Goal: Information Seeking & Learning: Learn about a topic

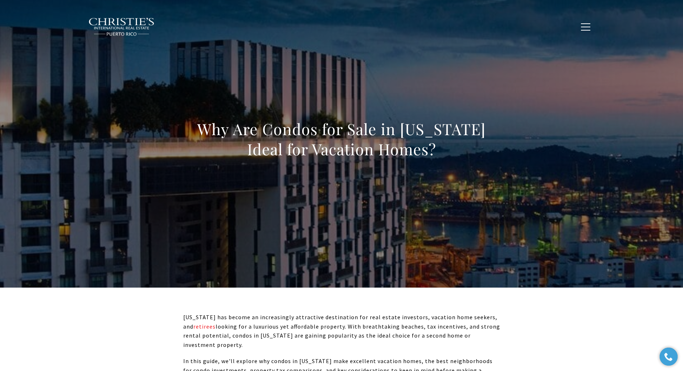
click at [310, 142] on h1 "Why Are Condos for Sale in Puerto Rico Ideal for Vacation Homes?" at bounding box center [341, 139] width 317 height 40
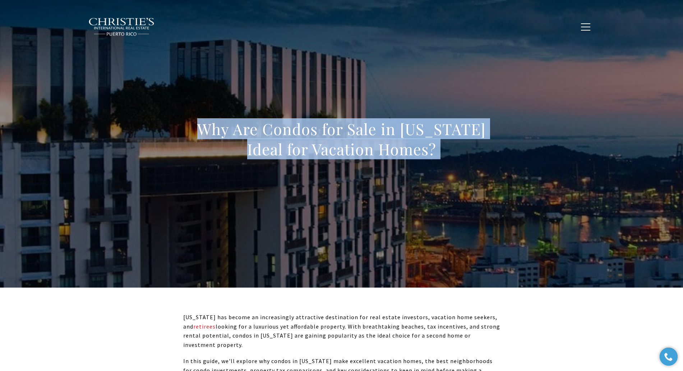
click at [310, 142] on h1 "Why Are Condos for Sale in Puerto Rico Ideal for Vacation Homes?" at bounding box center [341, 139] width 317 height 40
copy body "Why Are Condos for Sale in Puerto Rico Ideal for Vacation Homes?"
click at [318, 144] on h1 "Why Are Condos for Sale in Puerto Rico Ideal for Vacation Homes?" at bounding box center [341, 139] width 317 height 40
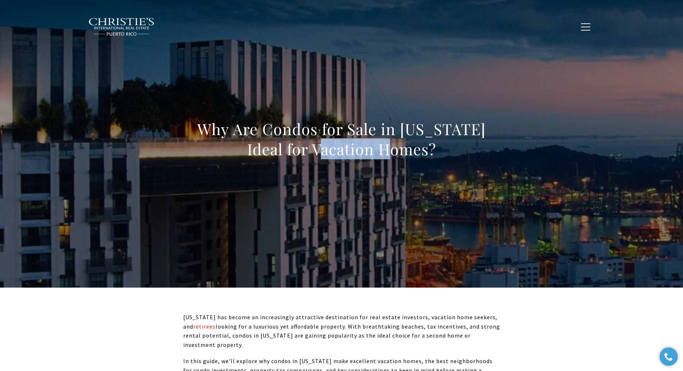
click at [318, 144] on h1 "Why Are Condos for Sale in Puerto Rico Ideal for Vacation Homes?" at bounding box center [341, 139] width 317 height 40
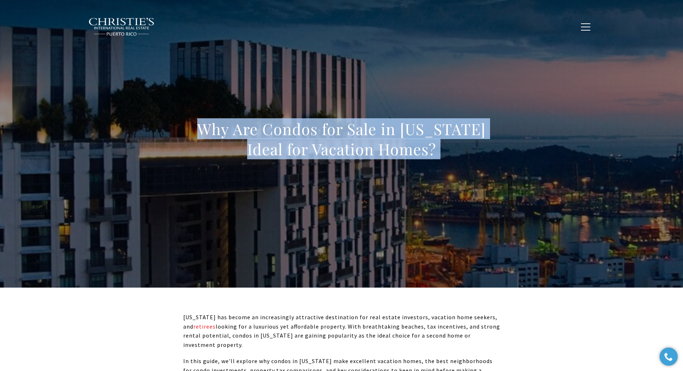
click at [318, 144] on h1 "Why Are Condos for Sale in Puerto Rico Ideal for Vacation Homes?" at bounding box center [341, 139] width 317 height 40
click at [369, 138] on h1 "Why Are Condos for Sale in Puerto Rico Ideal for Vacation Homes?" at bounding box center [341, 139] width 317 height 40
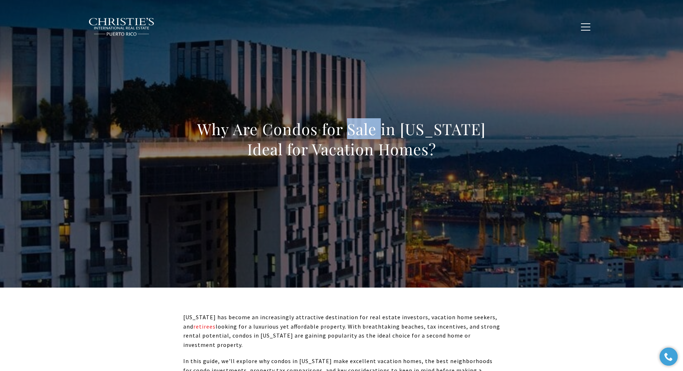
click at [369, 138] on h1 "Why Are Condos for Sale in Puerto Rico Ideal for Vacation Homes?" at bounding box center [341, 139] width 317 height 40
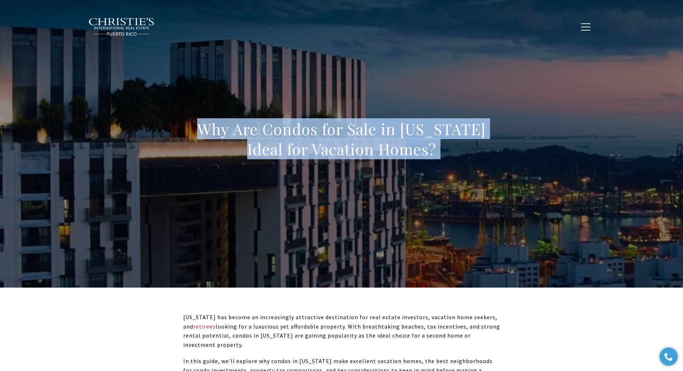
click at [369, 138] on h1 "Why Are Condos for Sale in Puerto Rico Ideal for Vacation Homes?" at bounding box center [341, 139] width 317 height 40
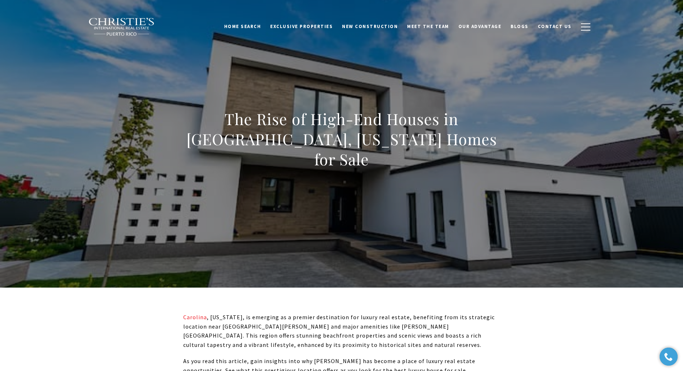
click at [360, 144] on h1 "The Rise of High-End Houses in Carolina, Puerto Rico Homes for Sale" at bounding box center [341, 139] width 317 height 60
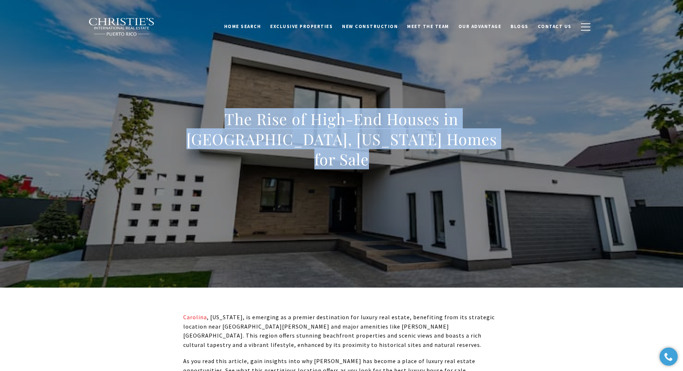
click at [360, 144] on h1 "The Rise of High-End Houses in Carolina, Puerto Rico Homes for Sale" at bounding box center [341, 139] width 317 height 60
copy body "The Rise of High-End Houses in Carolina, Puerto Rico Homes for Sale"
click at [378, 145] on h1 "The Rise of High-End Houses in Carolina, Puerto Rico Homes for Sale" at bounding box center [341, 139] width 317 height 60
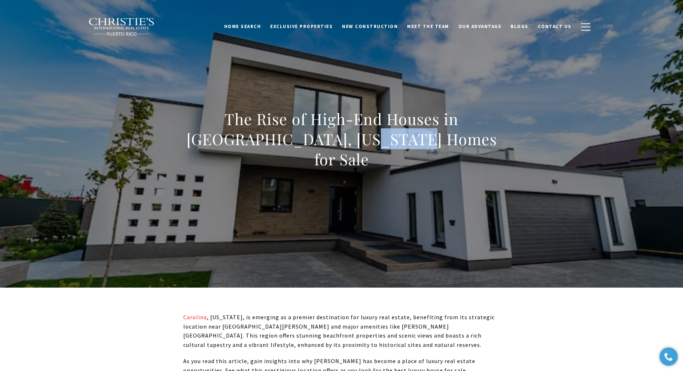
click at [378, 145] on h1 "The Rise of High-End Houses in Carolina, Puerto Rico Homes for Sale" at bounding box center [341, 139] width 317 height 60
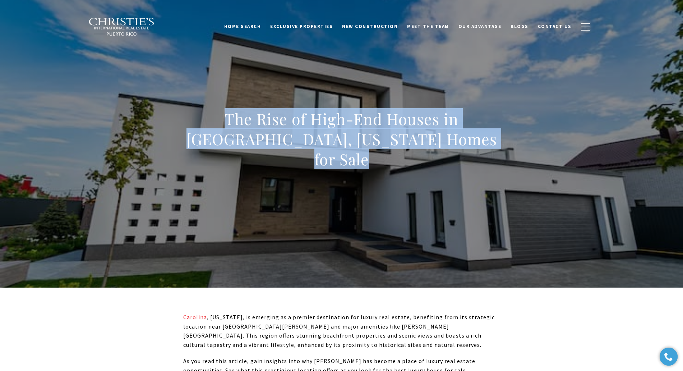
click at [378, 145] on h1 "The Rise of High-End Houses in Carolina, Puerto Rico Homes for Sale" at bounding box center [341, 139] width 317 height 60
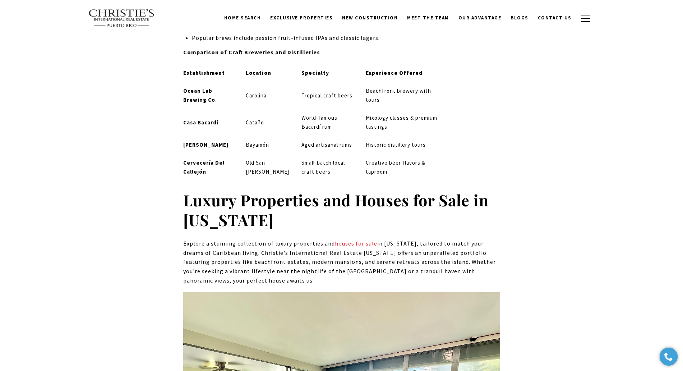
scroll to position [3492, 0]
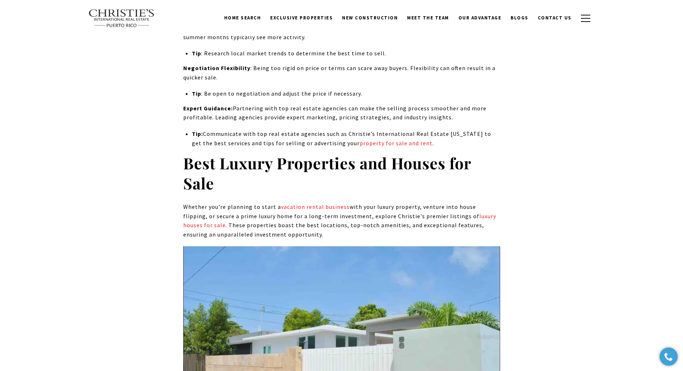
scroll to position [3672, 0]
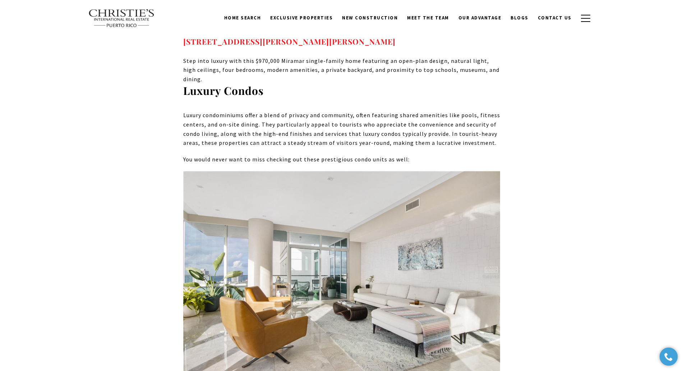
scroll to position [4564, 0]
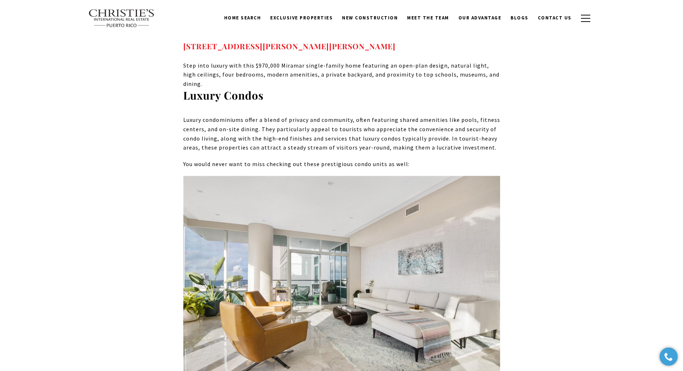
drag, startPoint x: 363, startPoint y: 264, endPoint x: 353, endPoint y: 259, distance: 11.2
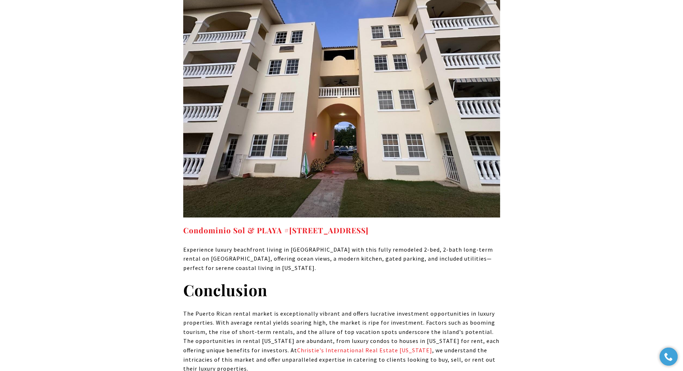
scroll to position [5956, 0]
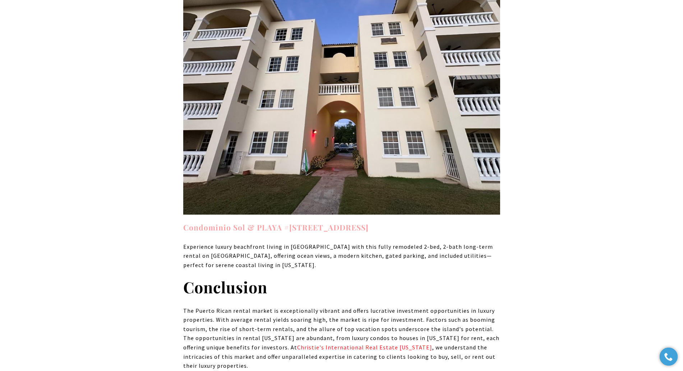
click at [364, 222] on strong "Condominio Sol & PLAYA #[STREET_ADDRESS]" at bounding box center [275, 227] width 185 height 10
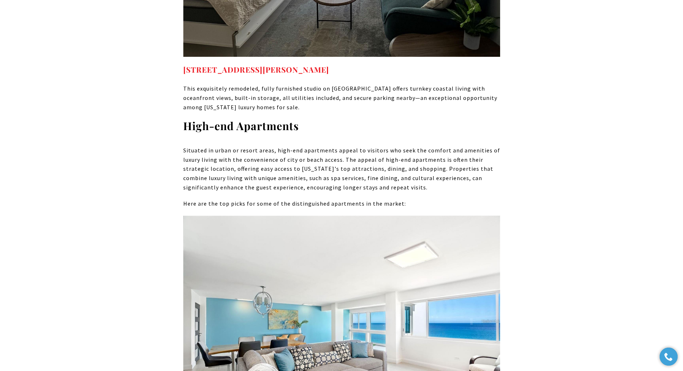
scroll to position [5507, 0]
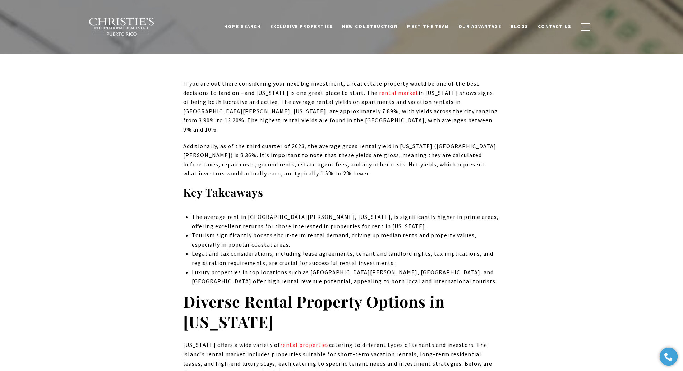
scroll to position [0, 0]
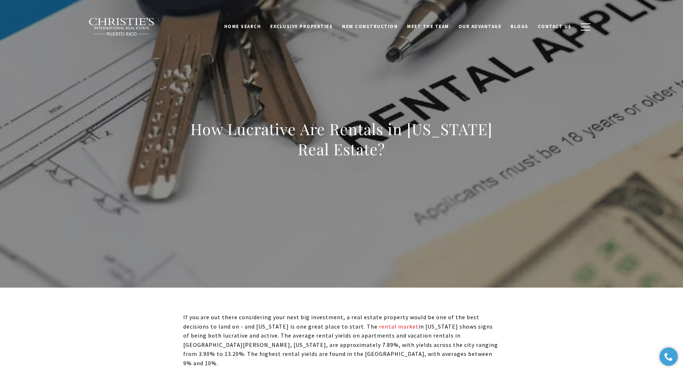
click at [304, 129] on h1 "How Lucrative Are Rentals in [US_STATE] Real Estate?" at bounding box center [341, 139] width 317 height 40
click at [305, 129] on h1 "How Lucrative Are Rentals in [US_STATE] Real Estate?" at bounding box center [341, 139] width 317 height 40
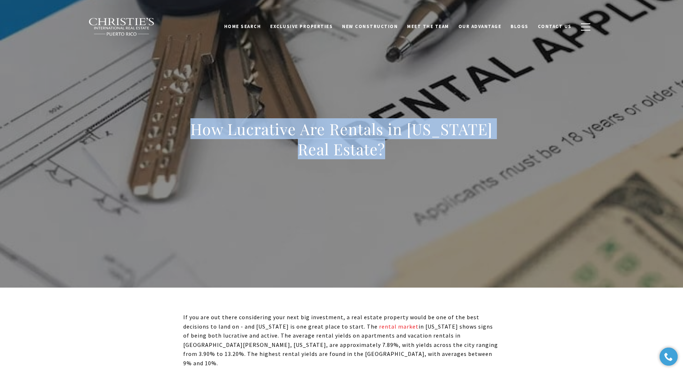
click at [305, 129] on h1 "How Lucrative Are Rentals in [US_STATE] Real Estate?" at bounding box center [341, 139] width 317 height 40
copy body "How Lucrative Are Rentals in [US_STATE] Real Estate?"
click at [325, 141] on h1 "How Lucrative Are Rentals in Puerto Rico Real Estate?" at bounding box center [341, 139] width 317 height 40
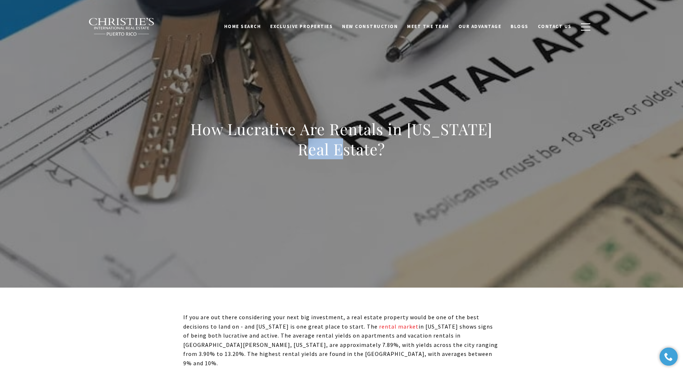
click at [325, 141] on h1 "How Lucrative Are Rentals in Puerto Rico Real Estate?" at bounding box center [341, 139] width 317 height 40
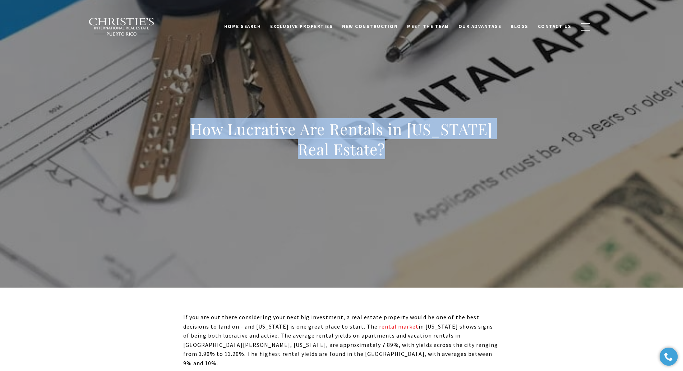
click at [325, 141] on h1 "How Lucrative Are Rentals in Puerto Rico Real Estate?" at bounding box center [341, 139] width 317 height 40
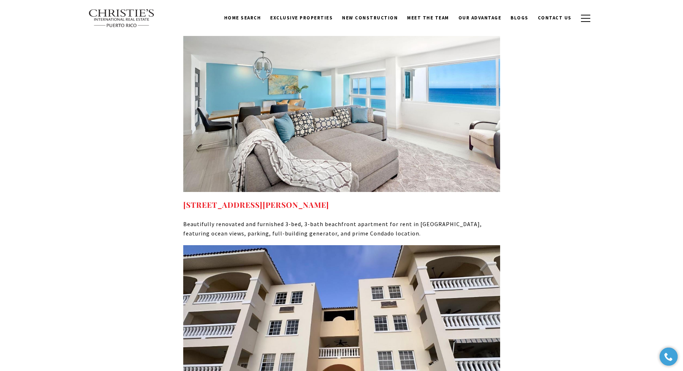
scroll to position [5685, 0]
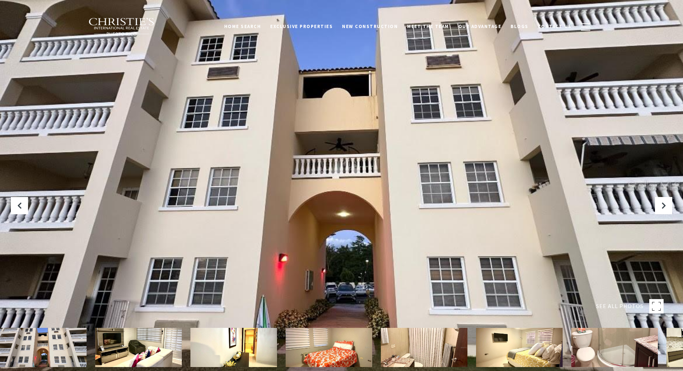
scroll to position [224, 0]
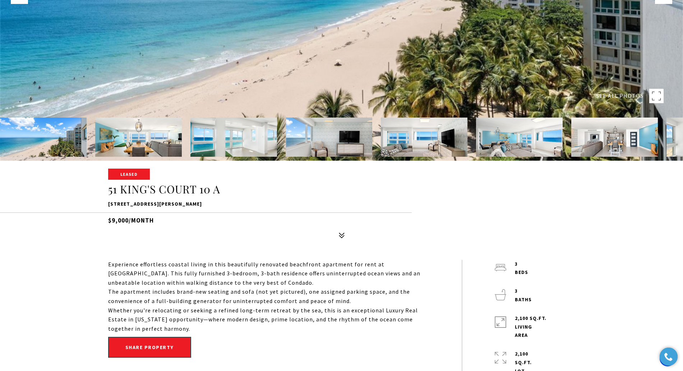
scroll to position [224, 0]
